Goal: Task Accomplishment & Management: Use online tool/utility

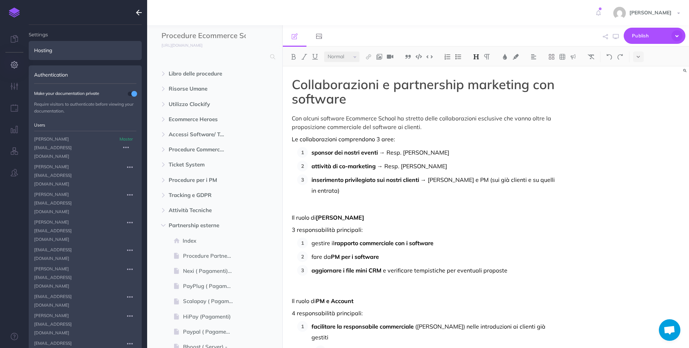
select select "null"
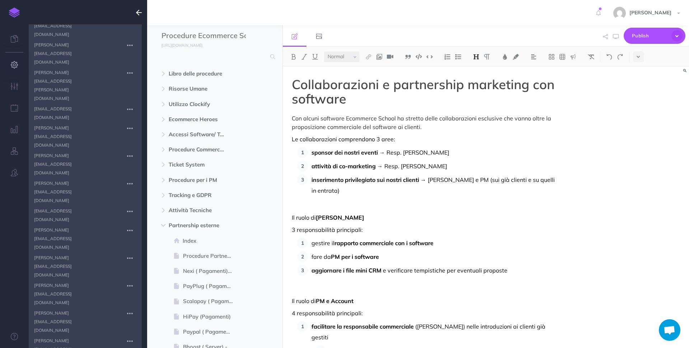
click at [140, 13] on icon "button" at bounding box center [139, 12] width 6 height 9
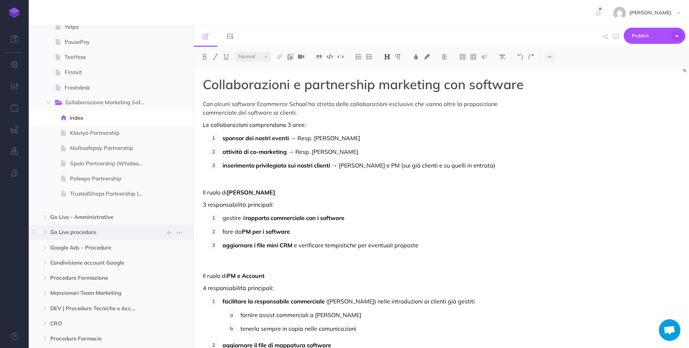
scroll to position [642, 0]
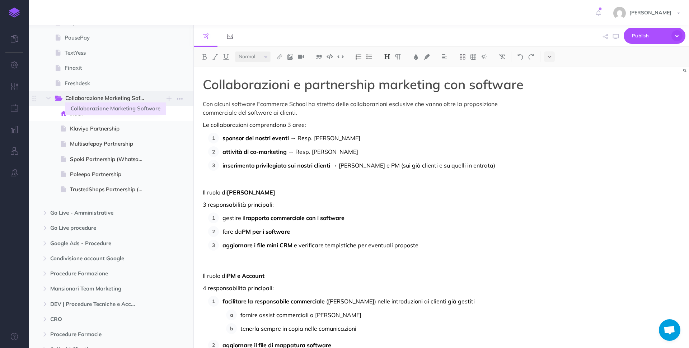
click at [115, 97] on span "Collaborazione Marketing Software" at bounding box center [108, 98] width 86 height 9
click at [263, 192] on p "Il ruolo di Silvia" at bounding box center [367, 187] width 329 height 17
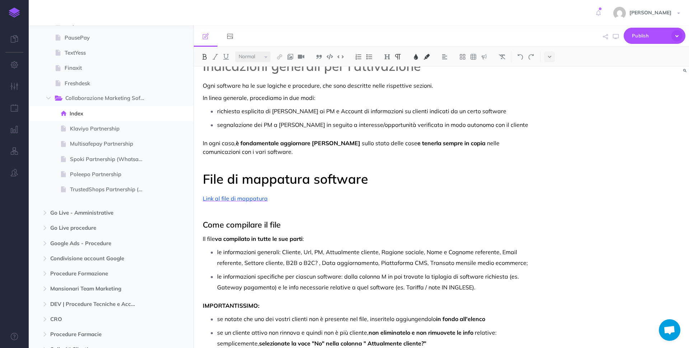
scroll to position [794, 0]
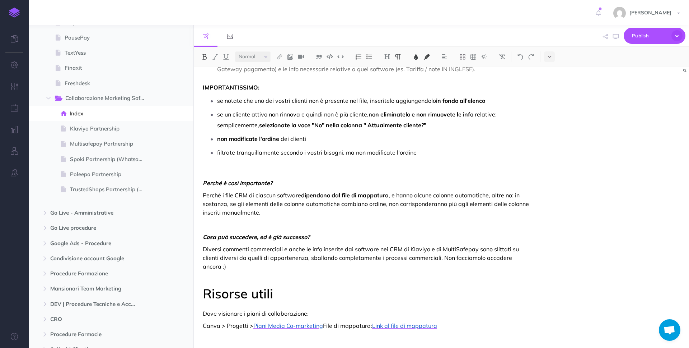
click at [323, 322] on span "File di mappatura:" at bounding box center [347, 325] width 49 height 7
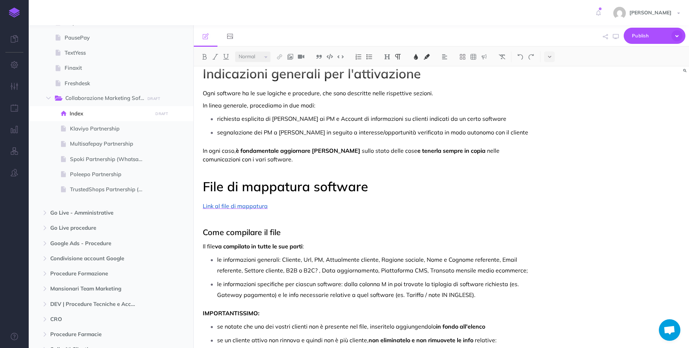
scroll to position [609, 0]
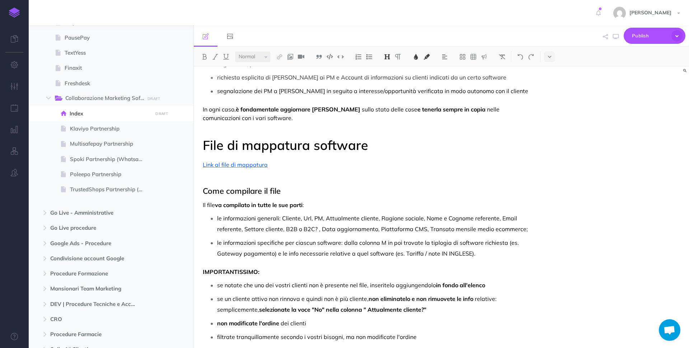
click at [297, 143] on span "File di mappatura software" at bounding box center [286, 145] width 166 height 16
click at [280, 193] on span "Come compilare il file" at bounding box center [242, 191] width 78 height 10
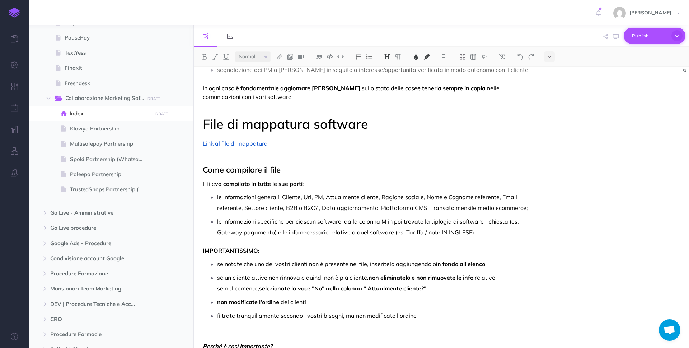
click at [628, 37] on button "Publish" at bounding box center [655, 36] width 62 height 16
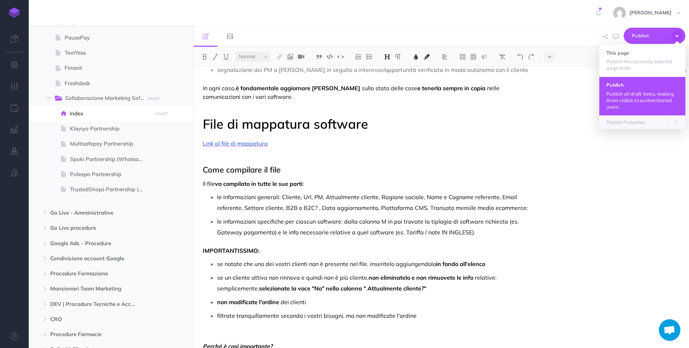
click at [611, 102] on p "Publish all draft items, making them visible to authenticated users." at bounding box center [643, 99] width 72 height 19
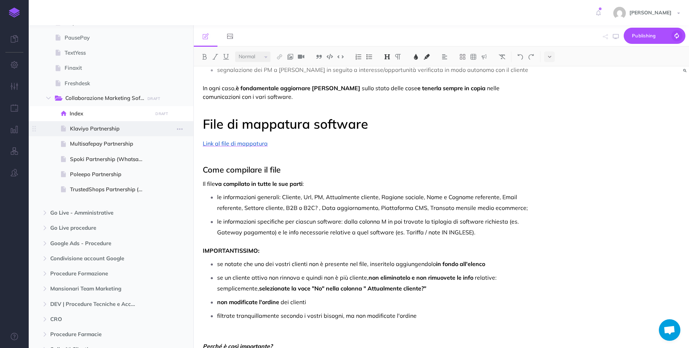
click at [108, 128] on span "Klaviyo Partnership" at bounding box center [110, 128] width 80 height 9
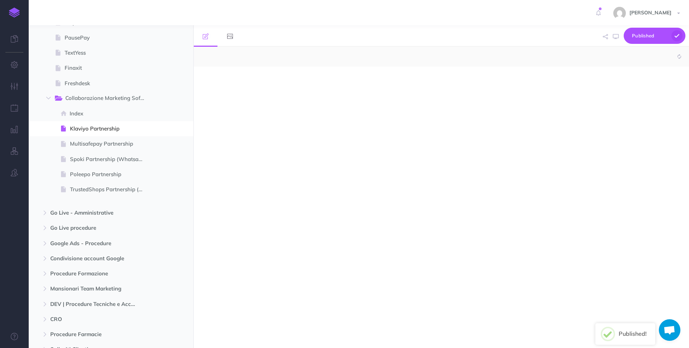
select select "null"
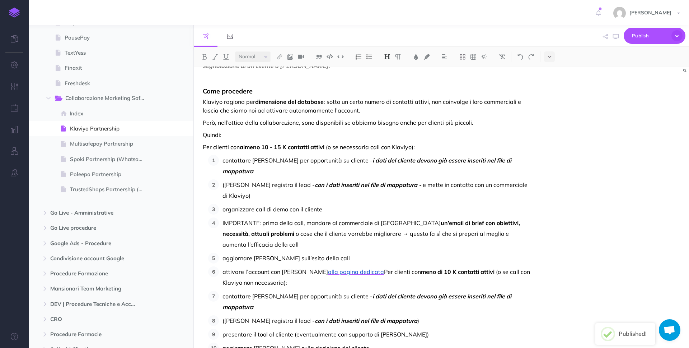
scroll to position [238, 0]
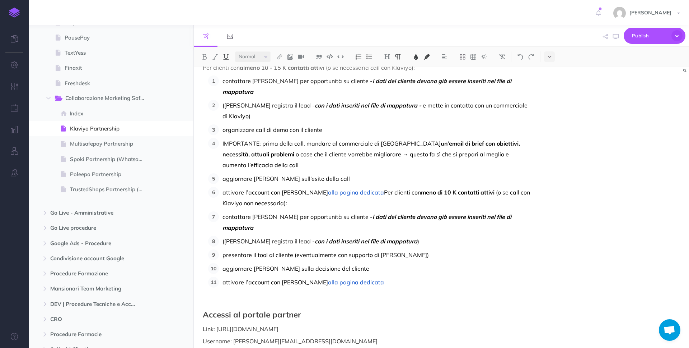
click at [384, 189] on span "Per clienti con" at bounding box center [402, 192] width 37 height 7
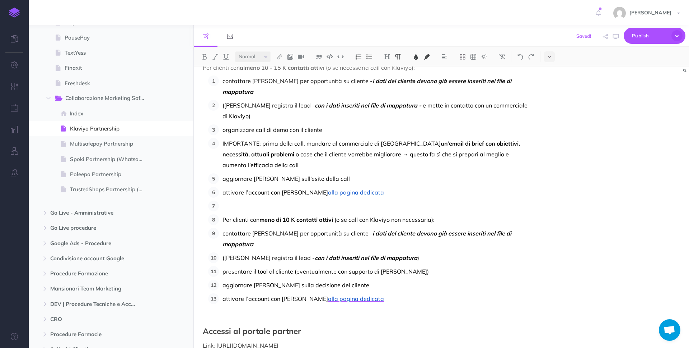
click at [357, 54] on img at bounding box center [358, 57] width 6 height 6
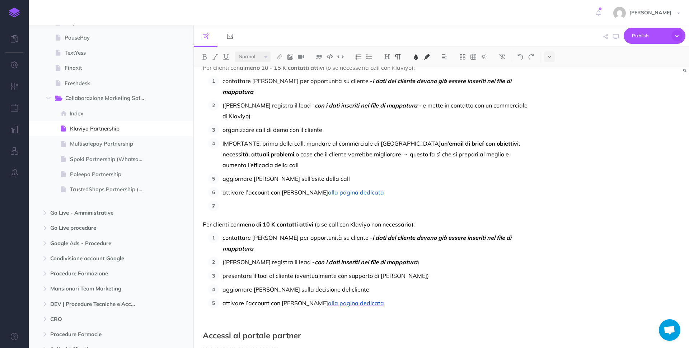
click at [241, 200] on p at bounding box center [377, 205] width 309 height 11
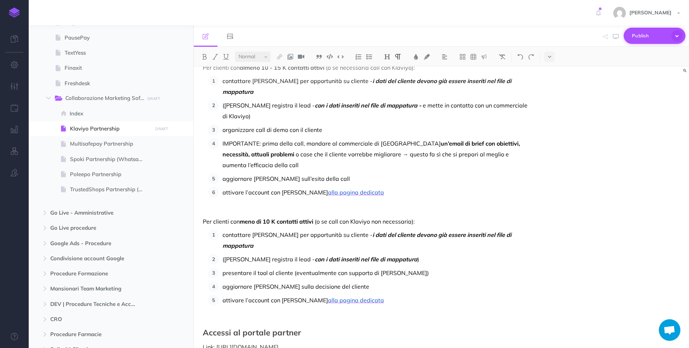
click at [659, 34] on span "Publish" at bounding box center [650, 35] width 36 height 11
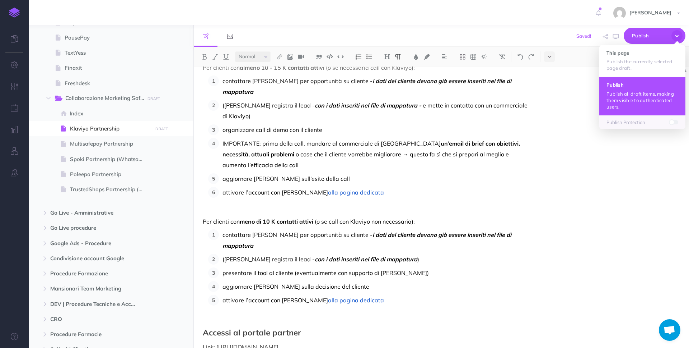
click at [624, 98] on p "Publish all draft items, making them visible to authenticated users." at bounding box center [643, 99] width 72 height 19
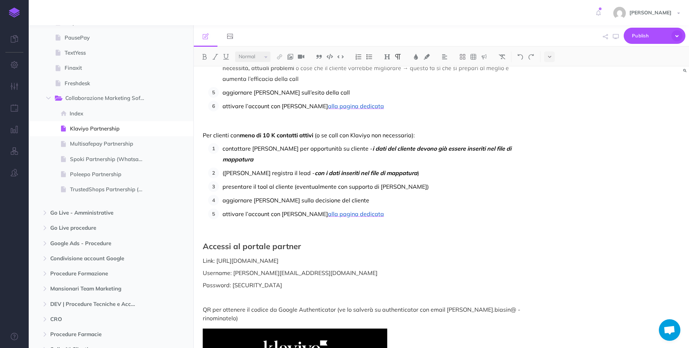
scroll to position [533, 0]
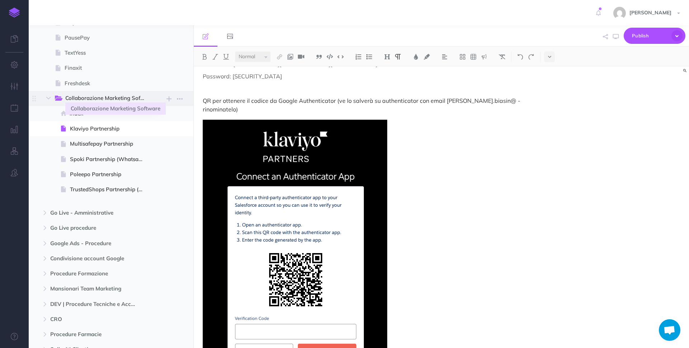
click at [98, 97] on span "Collaborazione Marketing Software" at bounding box center [108, 98] width 86 height 9
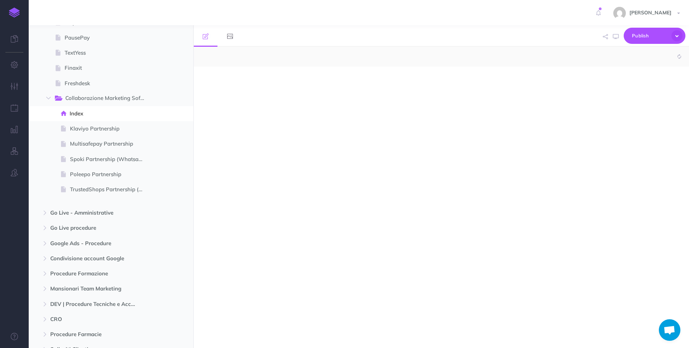
select select "null"
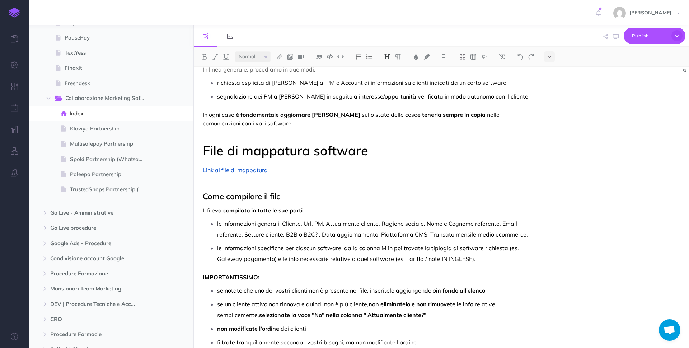
scroll to position [679, 0]
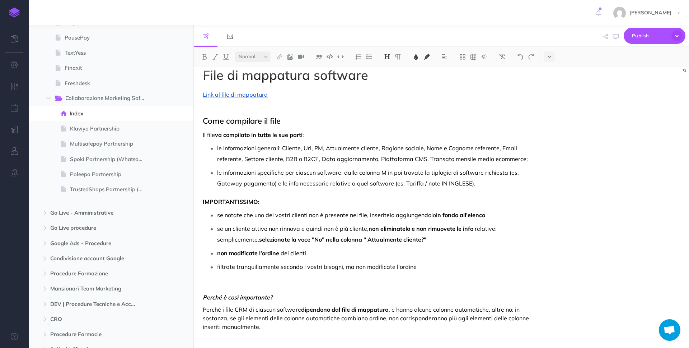
click at [262, 122] on span "Come compilare il file" at bounding box center [242, 121] width 78 height 10
click at [385, 57] on img at bounding box center [387, 57] width 6 height 6
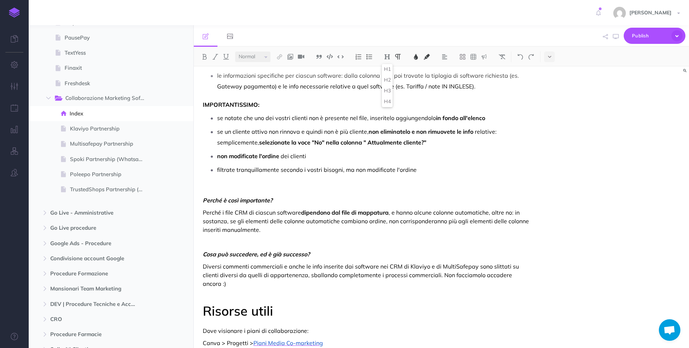
click at [307, 218] on span ", e hanno alcune colonne automatiche, altre no: in sostanza, se gli elementi de…" at bounding box center [367, 221] width 328 height 24
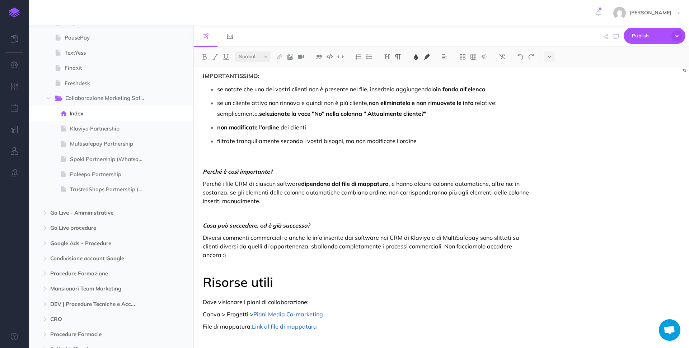
scroll to position [806, 0]
drag, startPoint x: 282, startPoint y: 273, endPoint x: 192, endPoint y: 267, distance: 90.3
click at [192, 267] on div "Procedure Ecommerce School Collapse all Expand all Expand to root folders https…" at bounding box center [359, 186] width 661 height 322
click at [390, 58] on img at bounding box center [387, 57] width 6 height 6
click at [388, 79] on button "H2" at bounding box center [387, 80] width 11 height 11
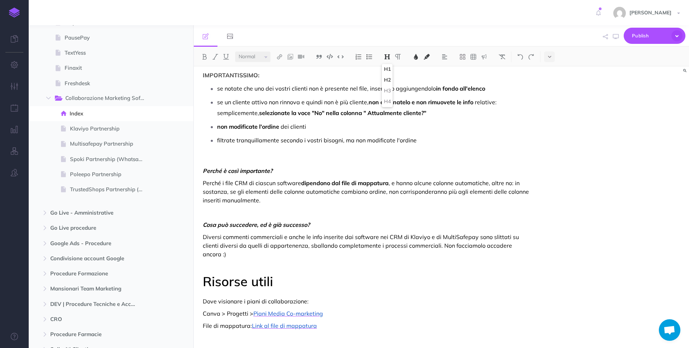
scroll to position [799, 0]
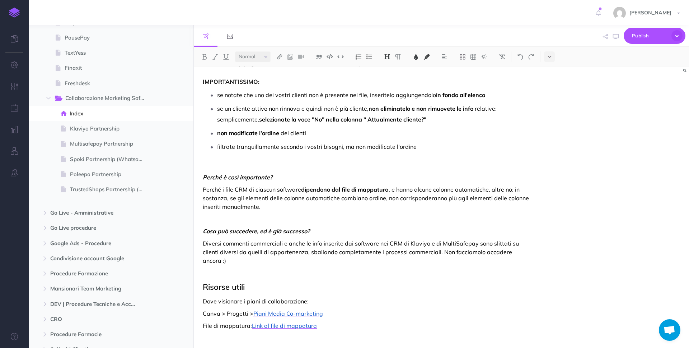
click at [646, 27] on div "Publish Publish Publish all draft items, making them visible to authenticated u…" at bounding box center [655, 36] width 62 height 22
click at [644, 33] on span "Publish" at bounding box center [650, 35] width 36 height 11
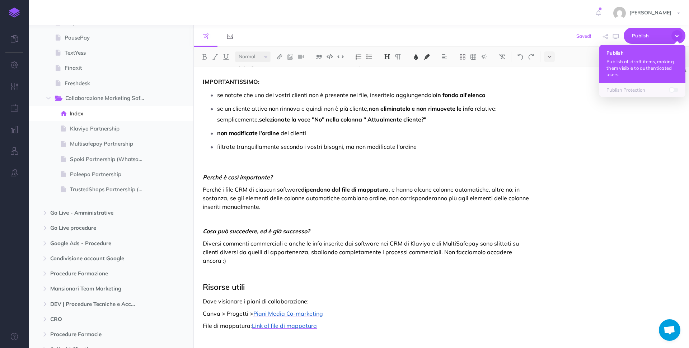
click at [636, 62] on p "Publish all draft items, making them visible to authenticated users." at bounding box center [643, 67] width 72 height 19
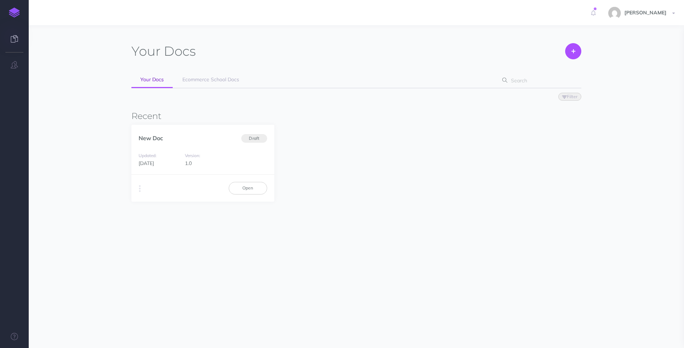
click at [213, 85] on link "Ecommerce School Docs" at bounding box center [210, 80] width 75 height 16
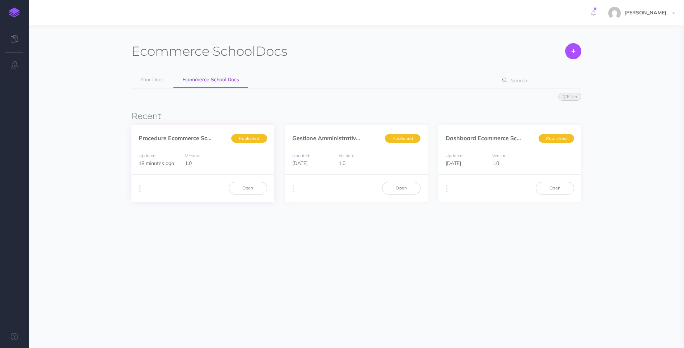
click at [209, 172] on div "Updated: 18 minutes ago Version: 1.0" at bounding box center [202, 159] width 143 height 31
click at [233, 186] on link "Open" at bounding box center [248, 188] width 38 height 12
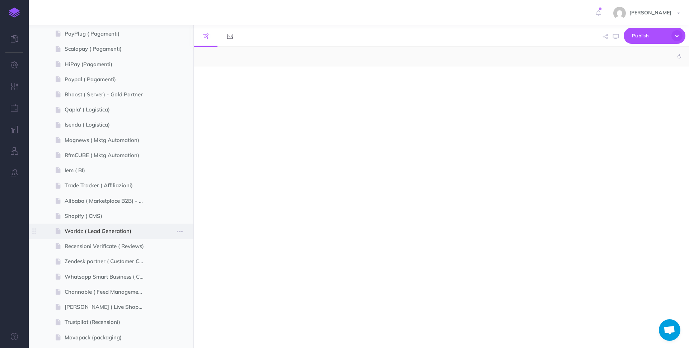
scroll to position [525, 0]
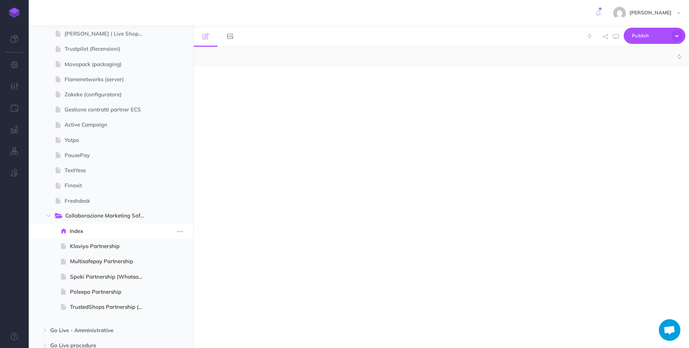
select select "null"
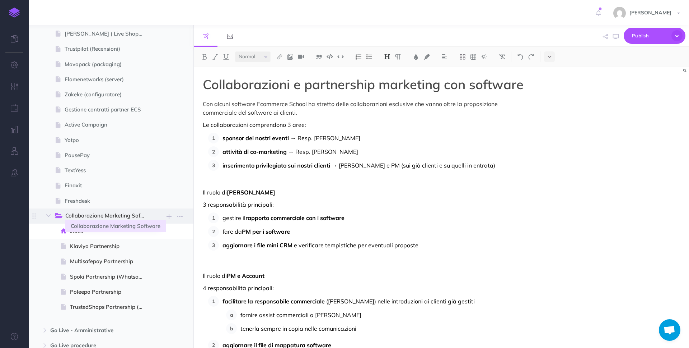
click at [115, 214] on span "Collaborazione Marketing Software" at bounding box center [108, 215] width 86 height 9
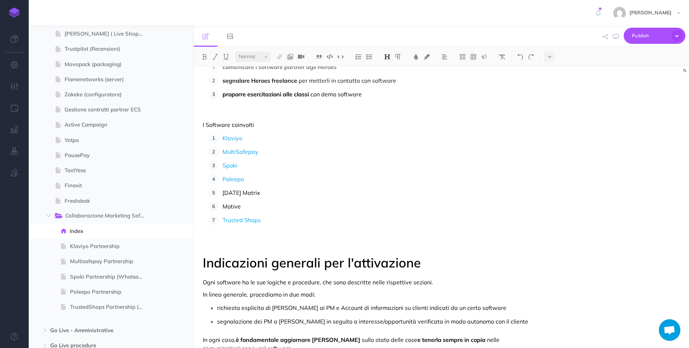
scroll to position [787, 0]
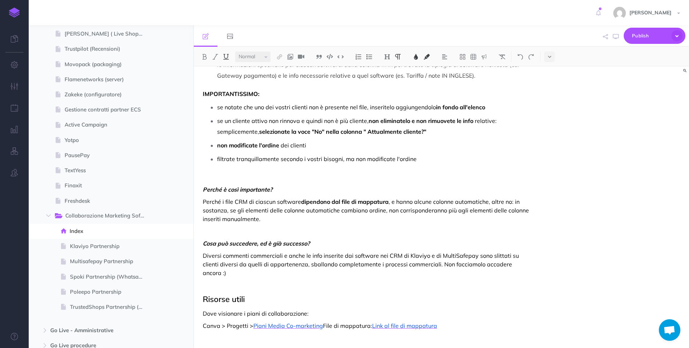
click at [323, 322] on span "File di mappatura:" at bounding box center [347, 325] width 49 height 7
click at [632, 39] on button "Publish" at bounding box center [655, 36] width 62 height 16
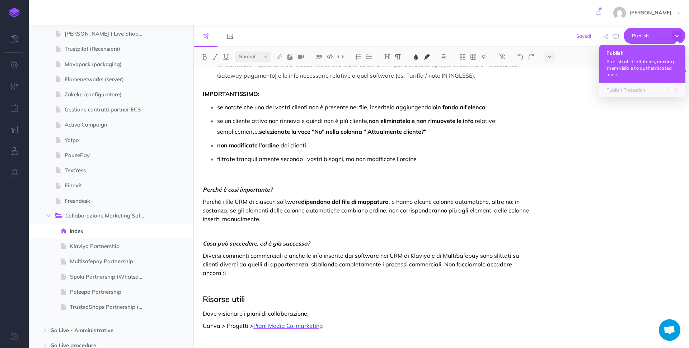
click at [633, 59] on p "Publish all draft items, making them visible to authenticated users." at bounding box center [643, 67] width 72 height 19
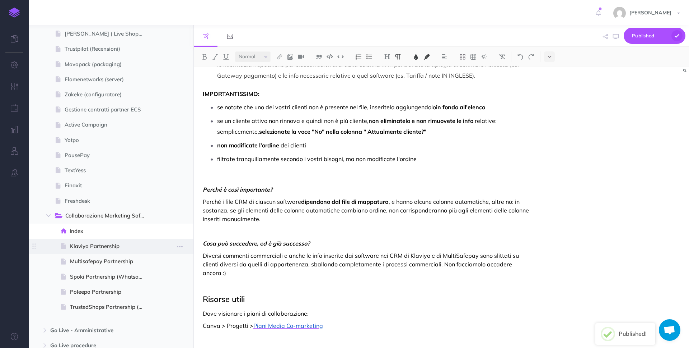
click at [105, 243] on span "Klaviyo Partnership" at bounding box center [110, 246] width 80 height 9
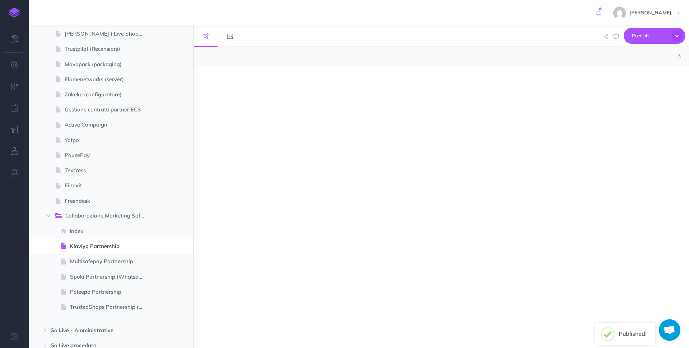
select select "null"
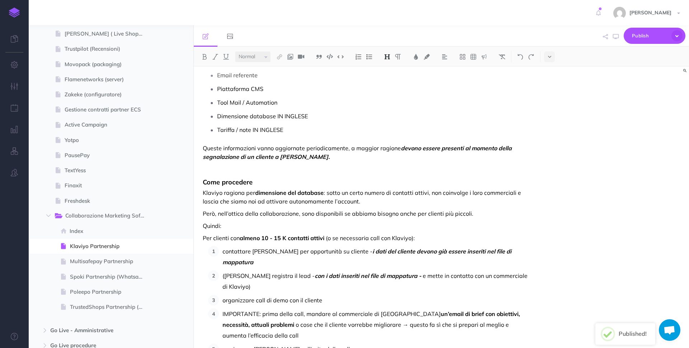
scroll to position [210, 0]
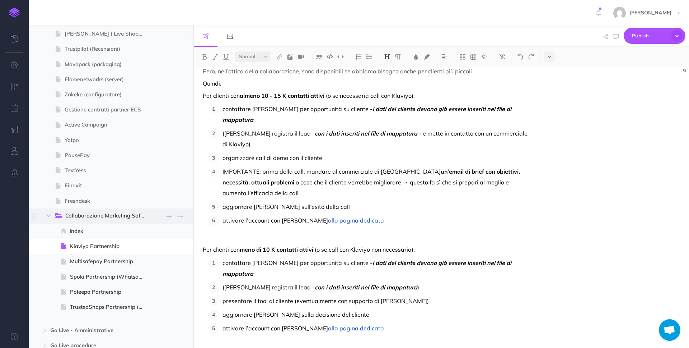
click at [108, 214] on span "Collaborazione Marketing Software" at bounding box center [108, 215] width 86 height 9
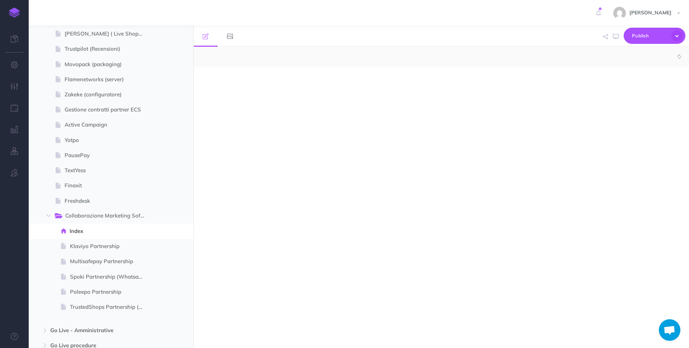
select select "null"
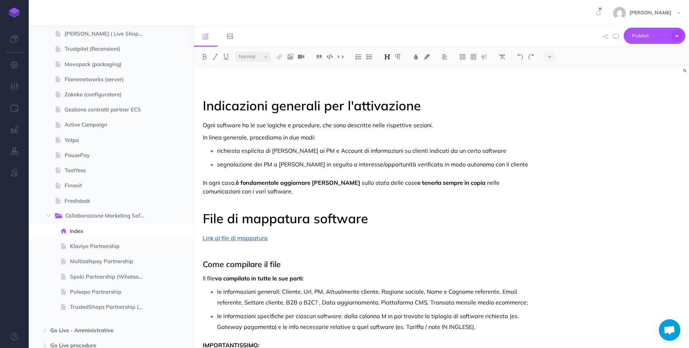
scroll to position [811, 0]
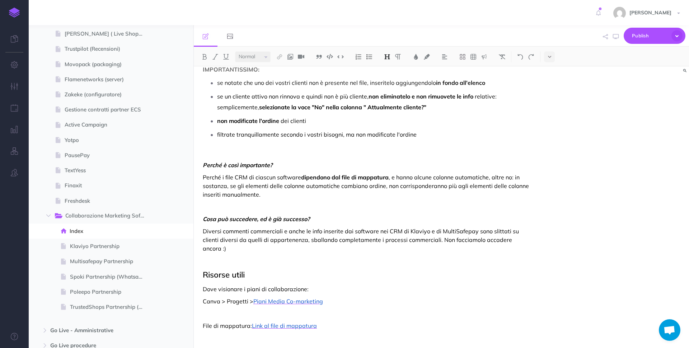
click at [280, 322] on span "Link al file di mappatura" at bounding box center [284, 325] width 65 height 7
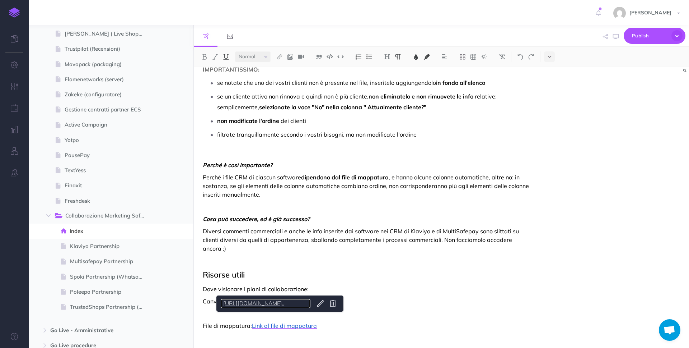
click at [272, 305] on link "https://docs.google.com/spreadsheets/d/1yf690to..." at bounding box center [266, 303] width 90 height 9
